Goal: Information Seeking & Learning: Learn about a topic

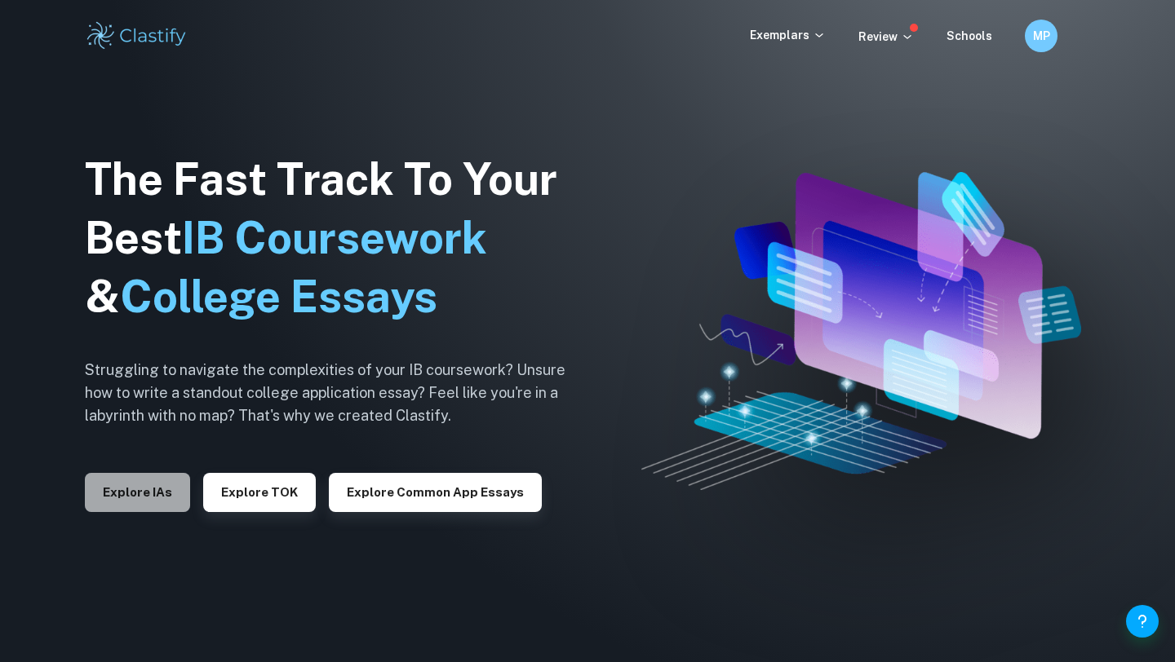
click at [104, 480] on button "Explore IAs" at bounding box center [137, 492] width 105 height 39
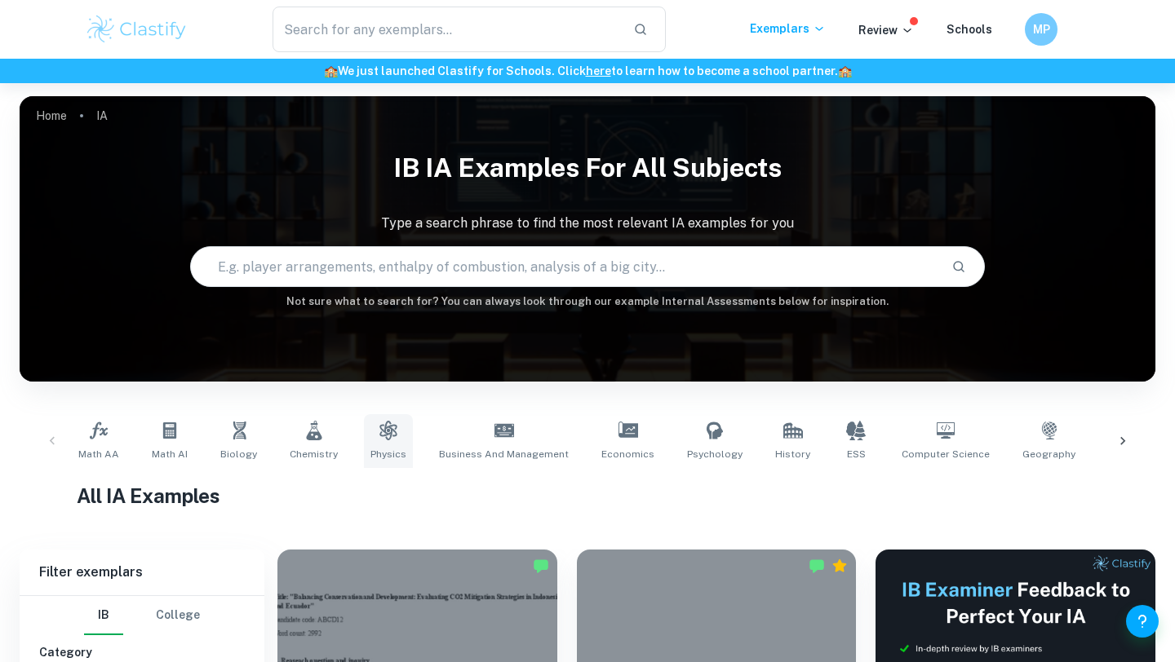
click at [385, 447] on span "Physics" at bounding box center [388, 454] width 36 height 15
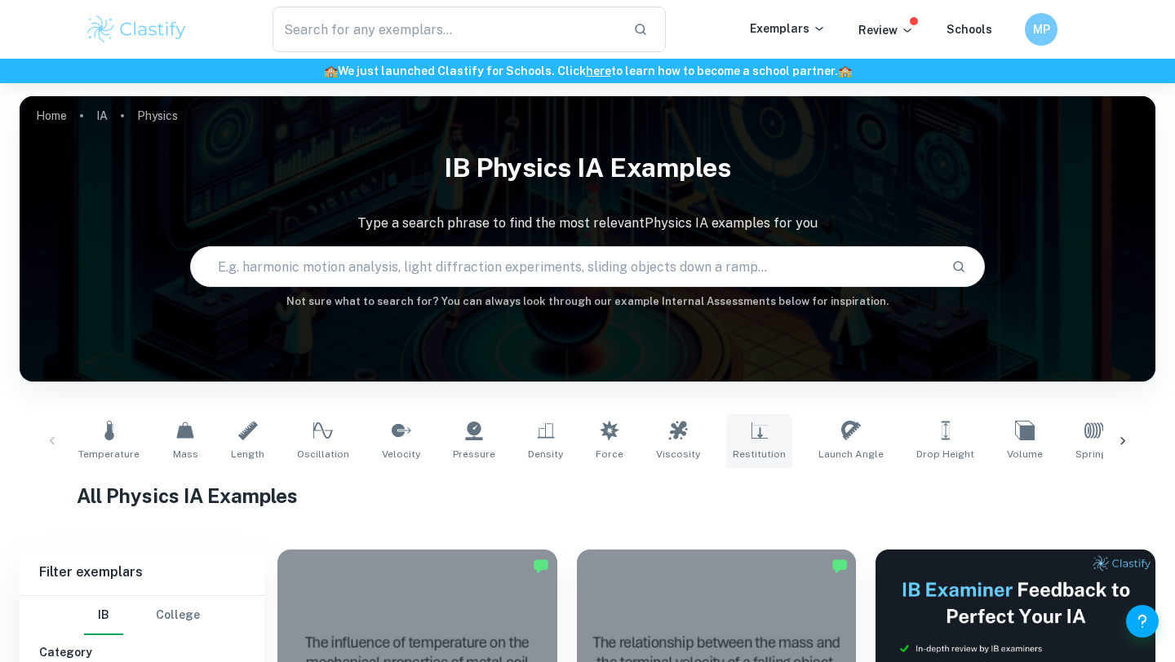
click at [763, 440] on link "Restitution" at bounding box center [759, 441] width 66 height 54
type input "Restitution"
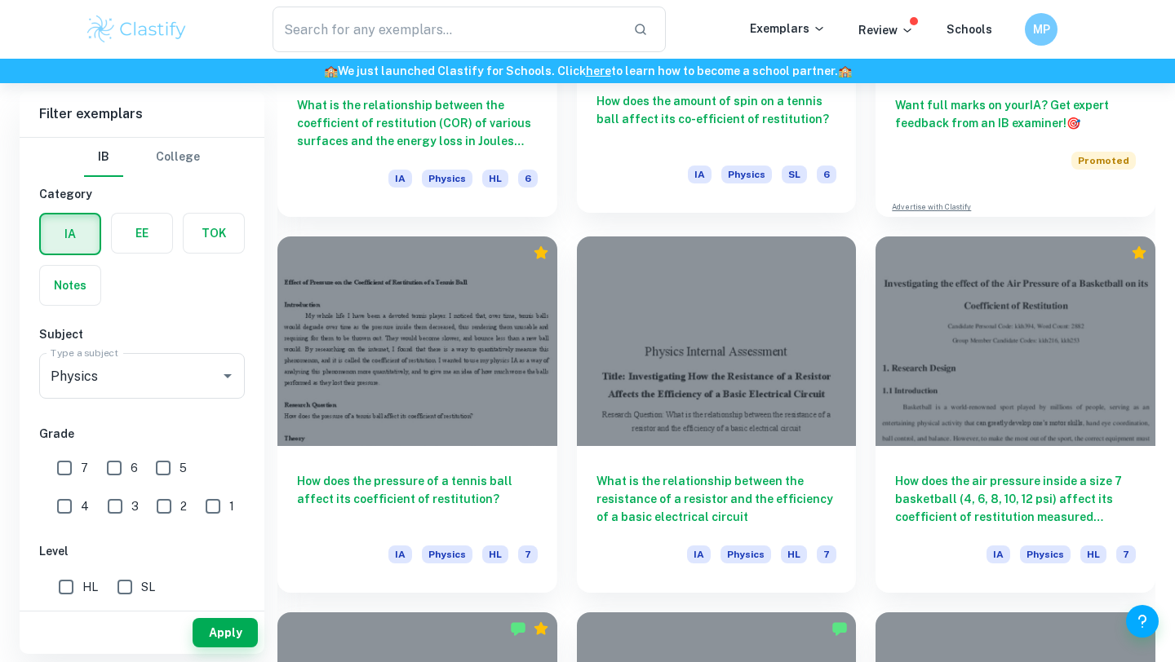
scroll to position [854, 0]
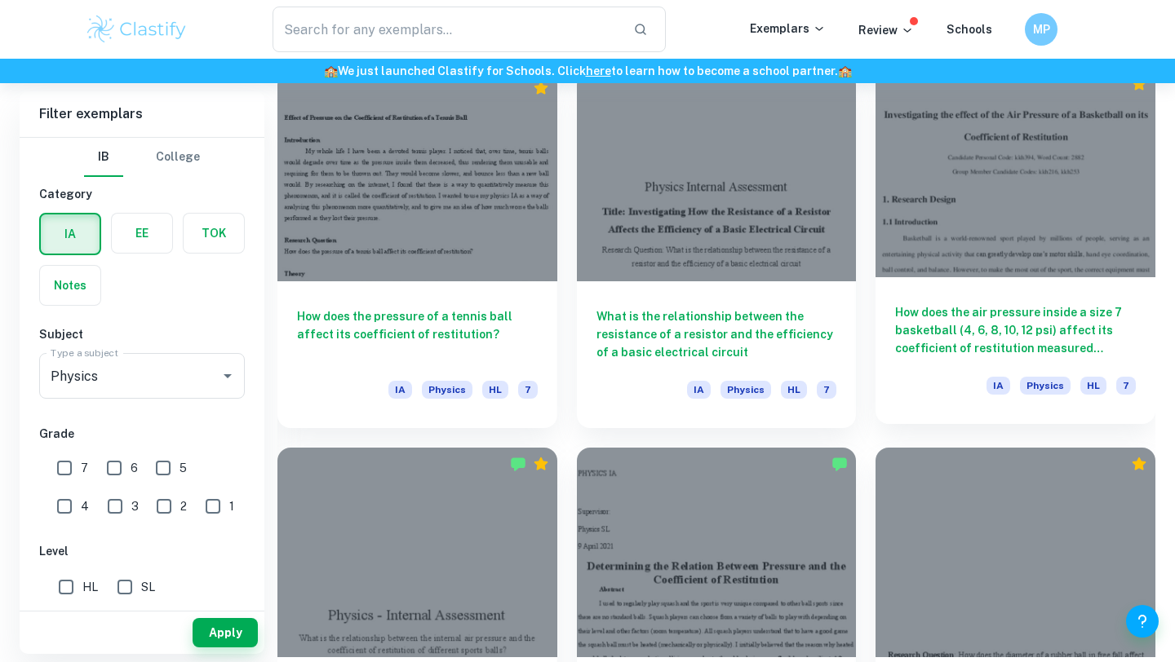
click at [1001, 323] on h6 "How does the air pressure inside a size 7 basketball (4, 6, 8, 10, 12 psi) affe…" at bounding box center [1015, 330] width 241 height 54
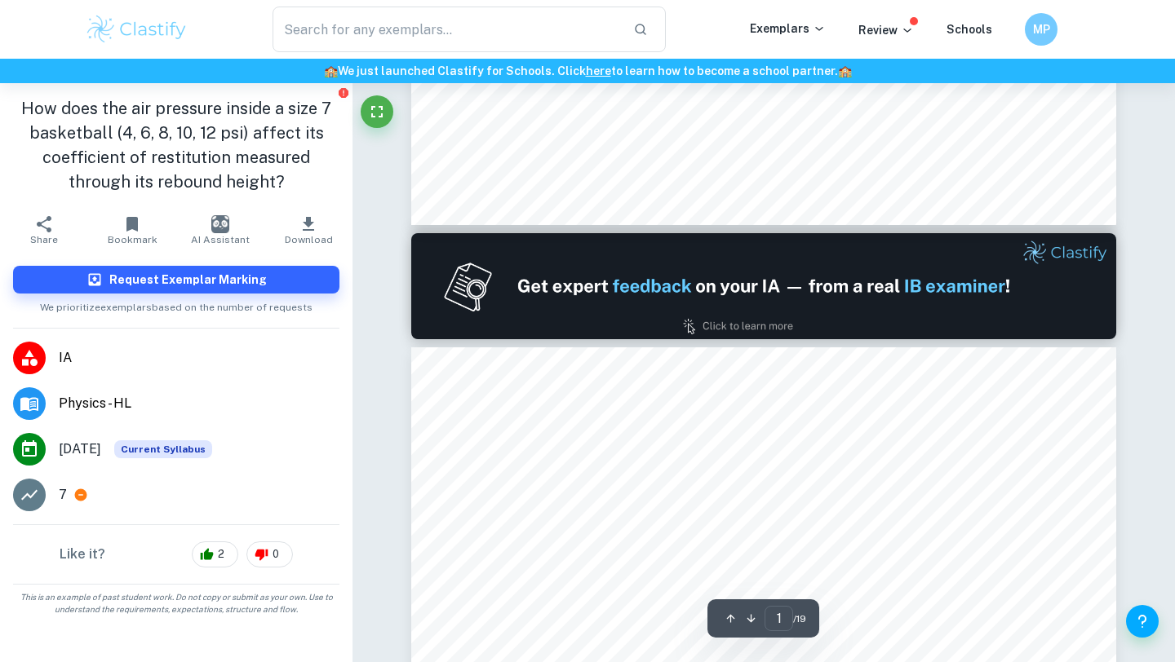
type input "2"
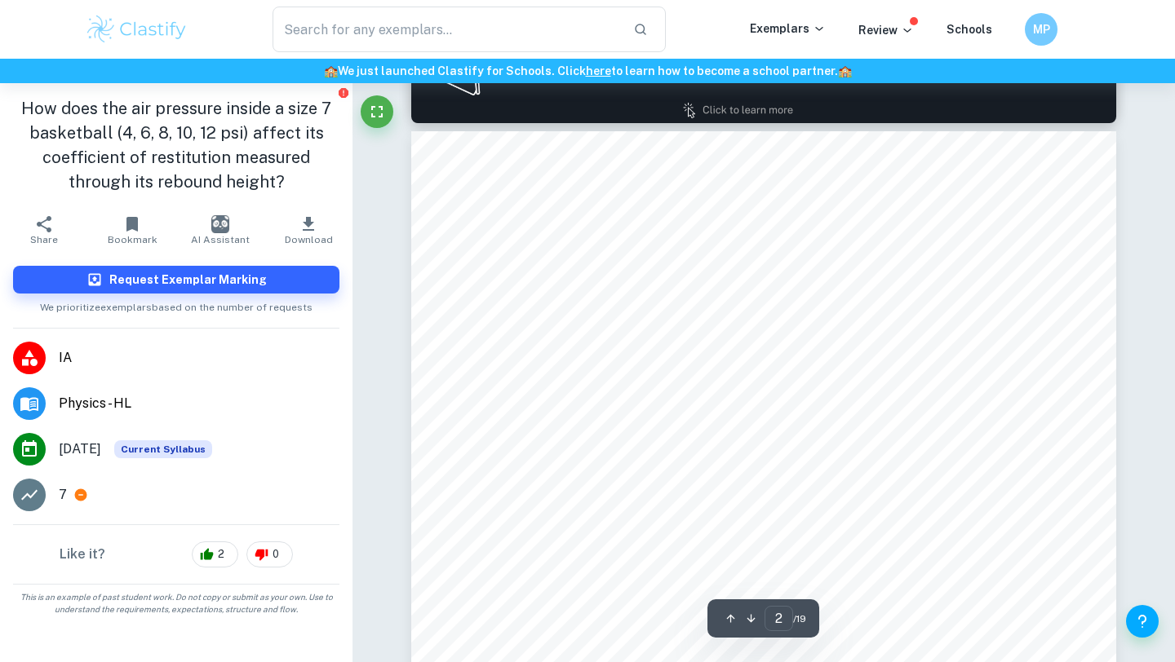
scroll to position [1009, 0]
